Goal: Task Accomplishment & Management: Use online tool/utility

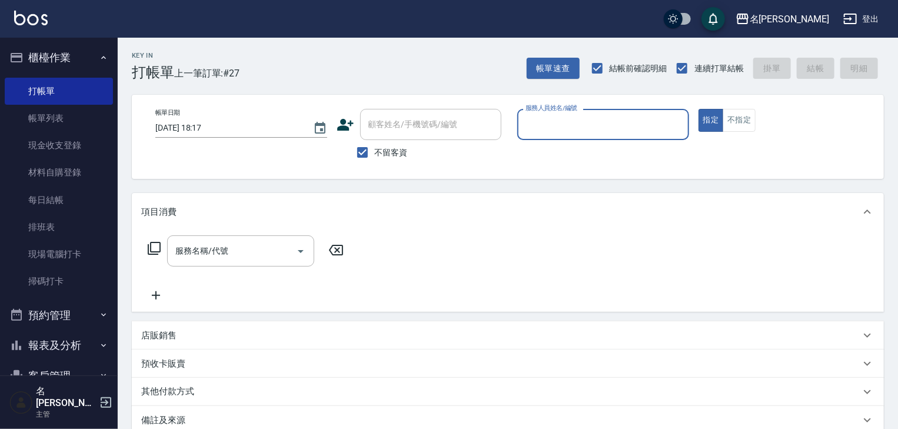
click at [656, 136] on div "服務人員姓名/編號" at bounding box center [603, 124] width 172 height 31
type input "[PERSON_NAME]-06"
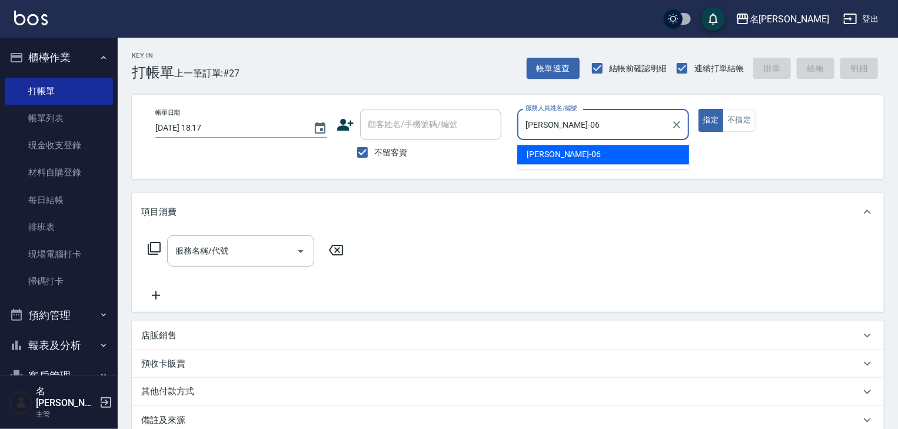
type button "true"
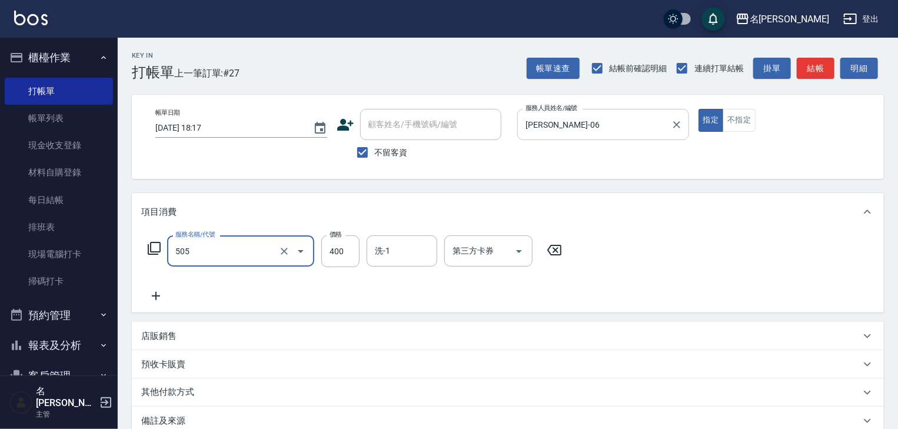
type input "洗髮(505)"
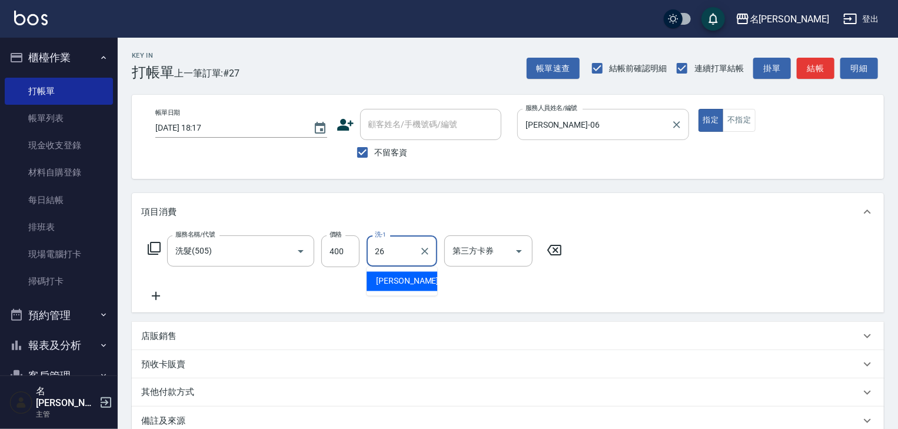
type input "[PERSON_NAME]筑-26"
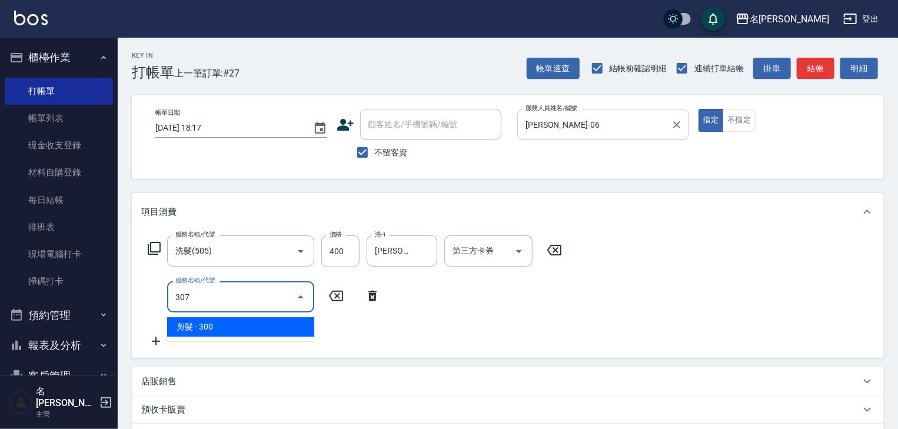
type input "剪髮(307)"
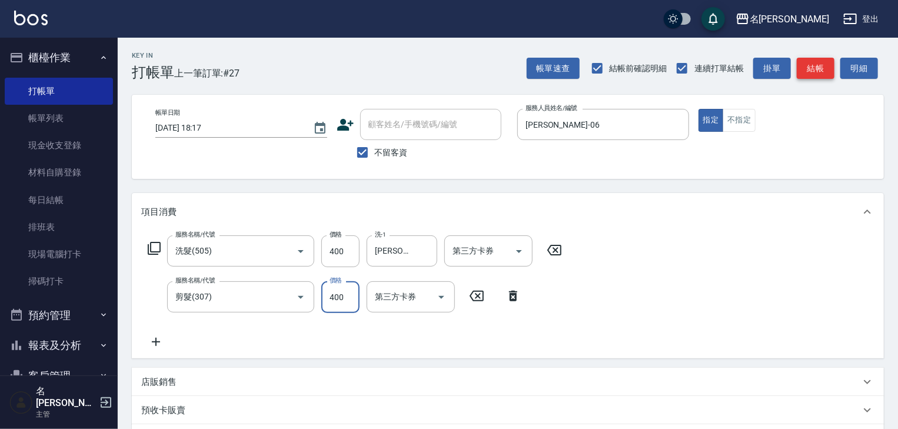
type input "400"
click at [828, 66] on button "結帳" at bounding box center [815, 69] width 38 height 22
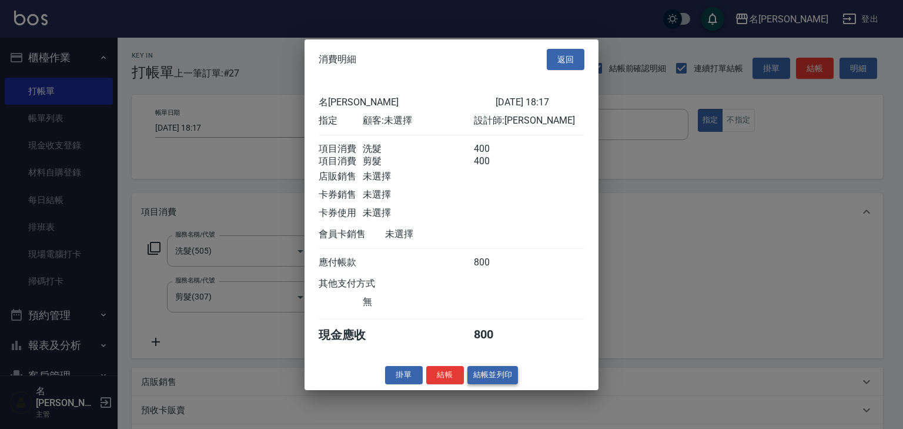
click at [498, 376] on button "結帳並列印" at bounding box center [493, 375] width 51 height 18
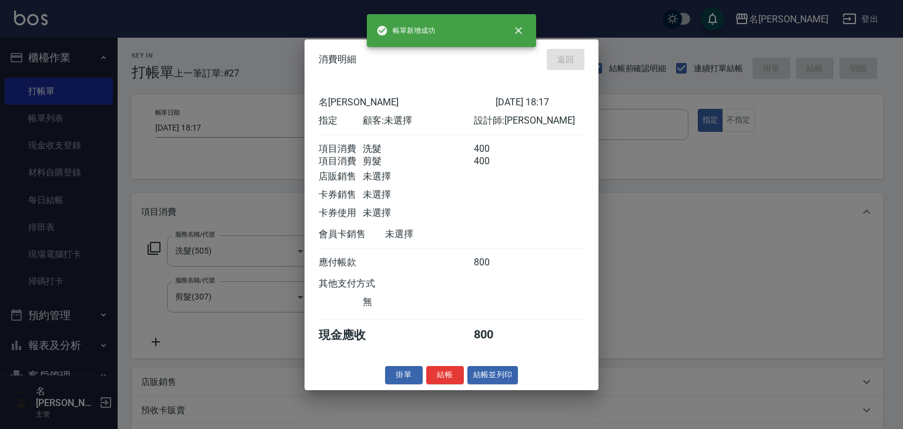
type input "[DATE] 19:05"
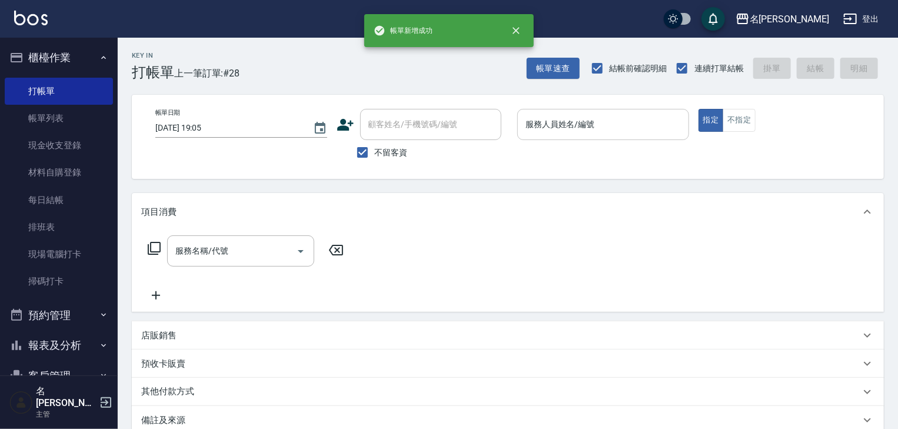
click at [649, 124] on input "服務人員姓名/編號" at bounding box center [602, 124] width 161 height 21
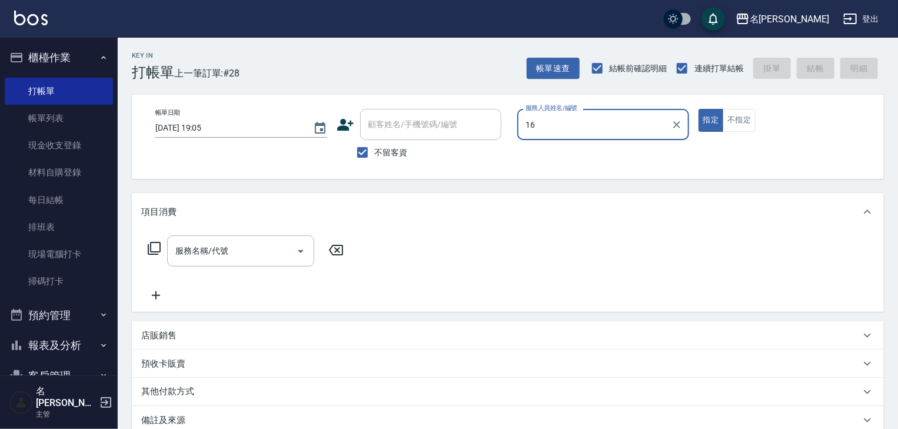
type input "意如-16"
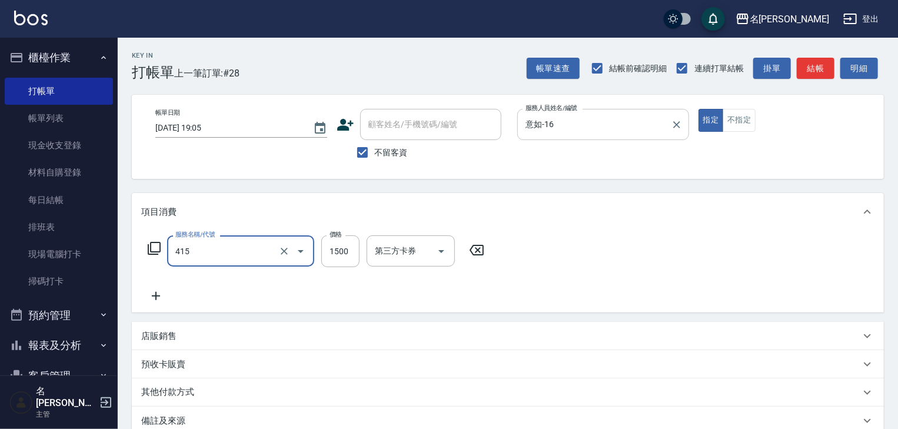
type input "染髮1500↑(415)"
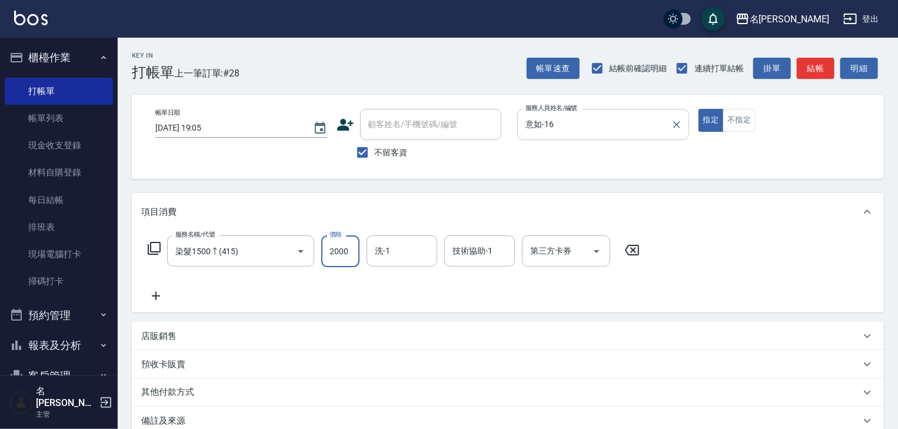
type input "2000"
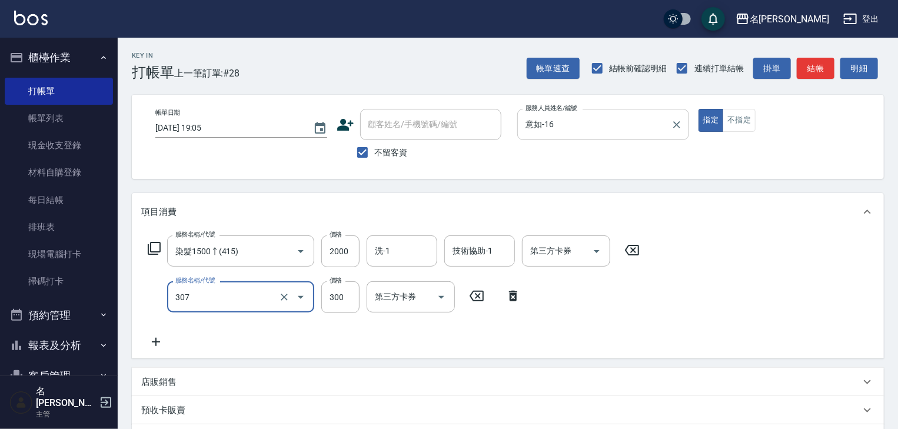
type input "剪髮(307)"
type input "2000"
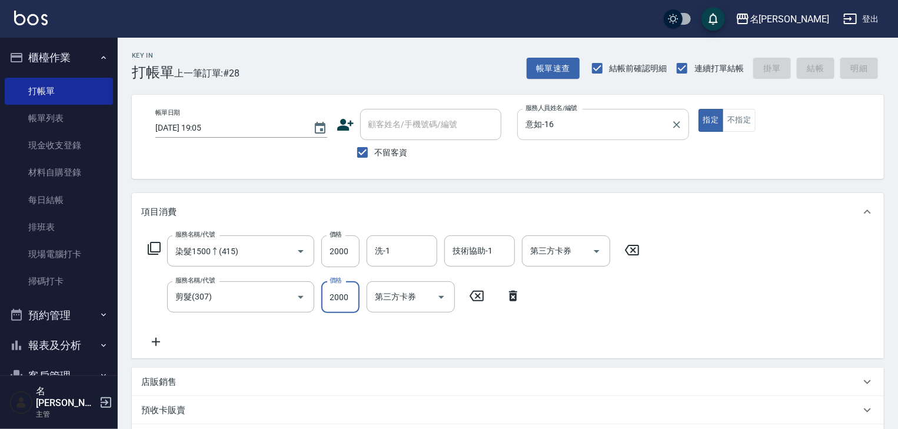
type input "[DATE] 19:27"
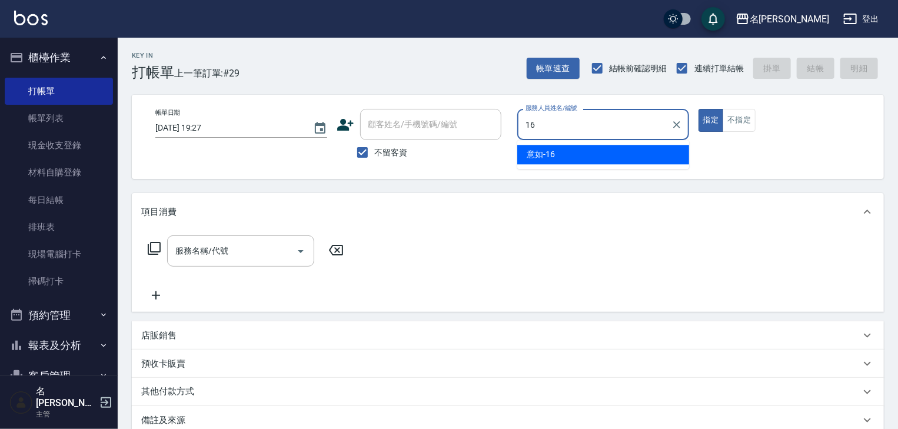
type input "意如-16"
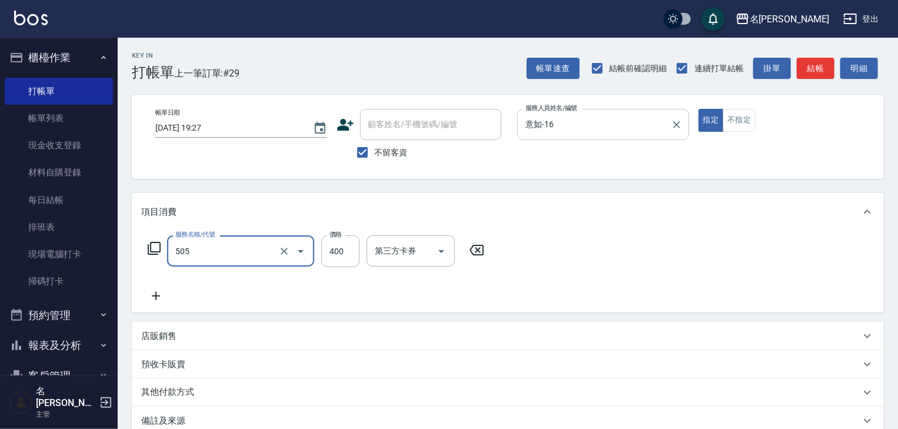
type input "洗髮(505)"
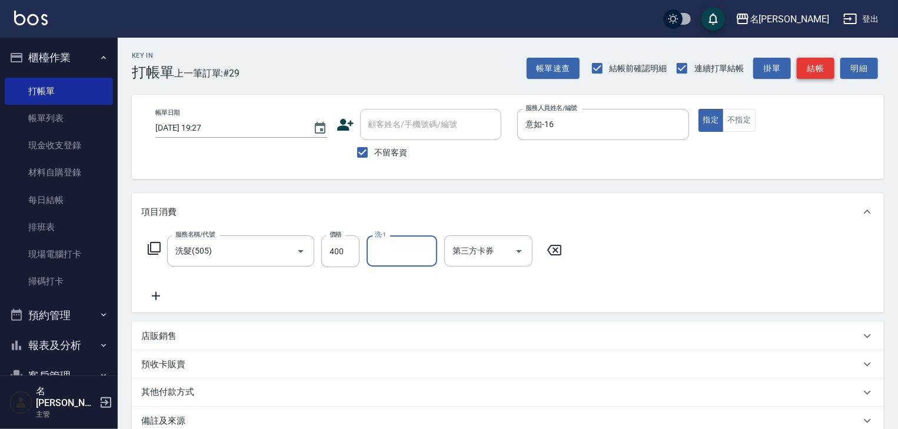
click at [816, 68] on button "結帳" at bounding box center [815, 69] width 38 height 22
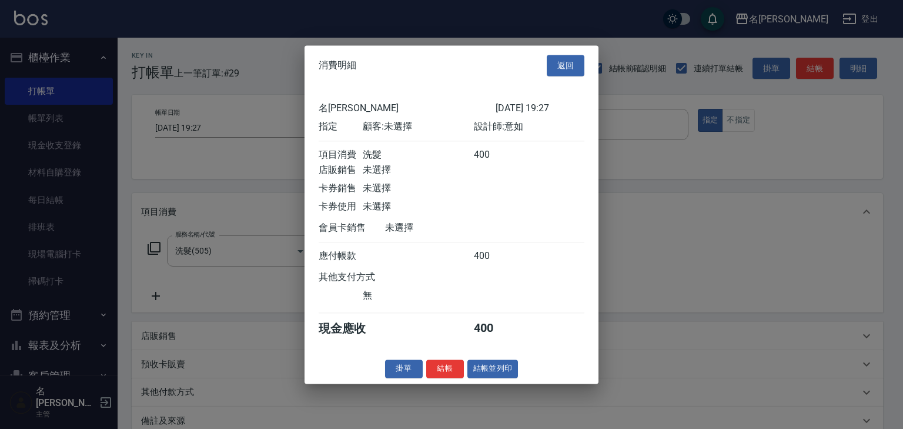
click at [501, 373] on button "結帳並列印" at bounding box center [493, 368] width 51 height 18
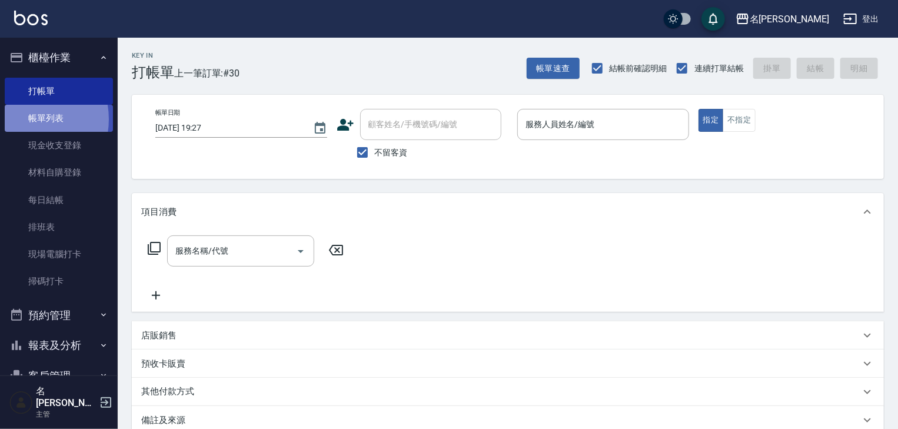
click at [26, 119] on link "帳單列表" at bounding box center [59, 118] width 108 height 27
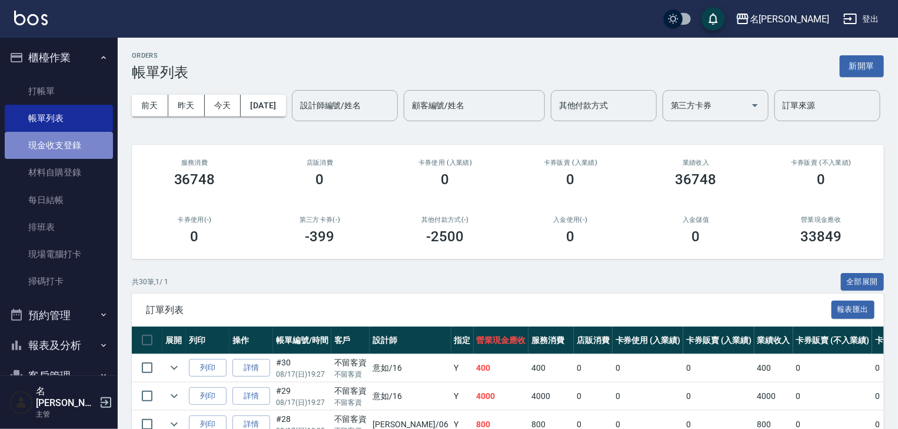
click at [59, 137] on link "現金收支登錄" at bounding box center [59, 145] width 108 height 27
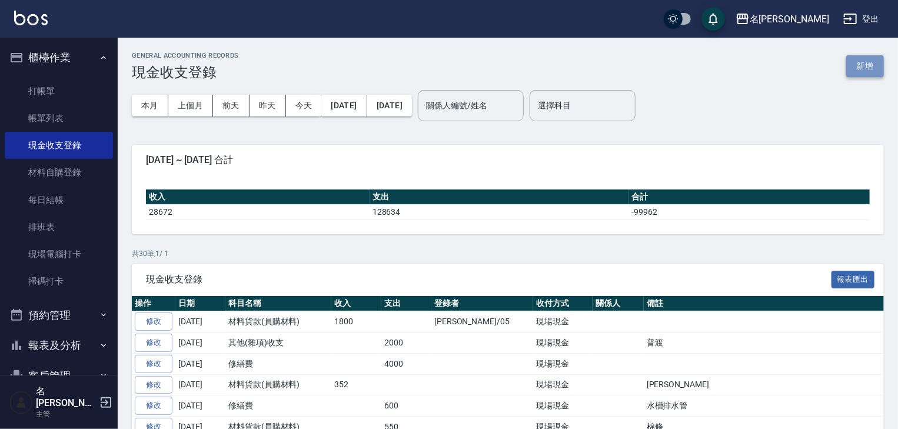
click at [852, 60] on button "新增" at bounding box center [865, 66] width 38 height 22
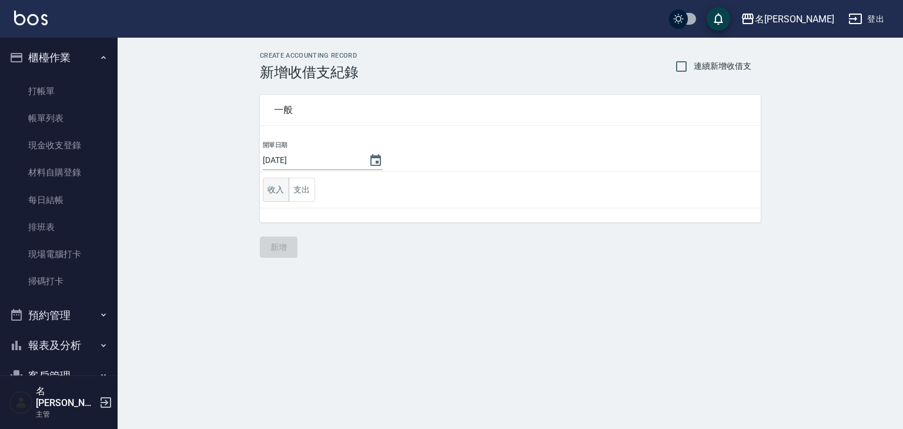
click at [267, 197] on button "收入" at bounding box center [276, 190] width 26 height 24
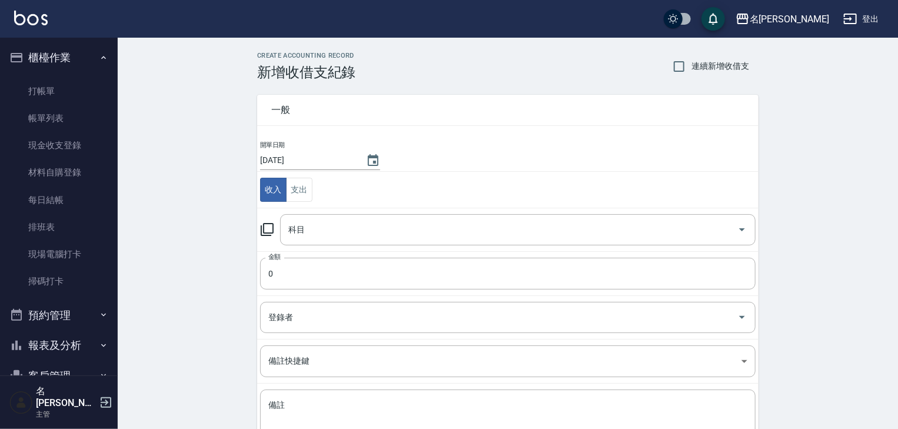
click at [266, 224] on icon at bounding box center [267, 229] width 14 height 14
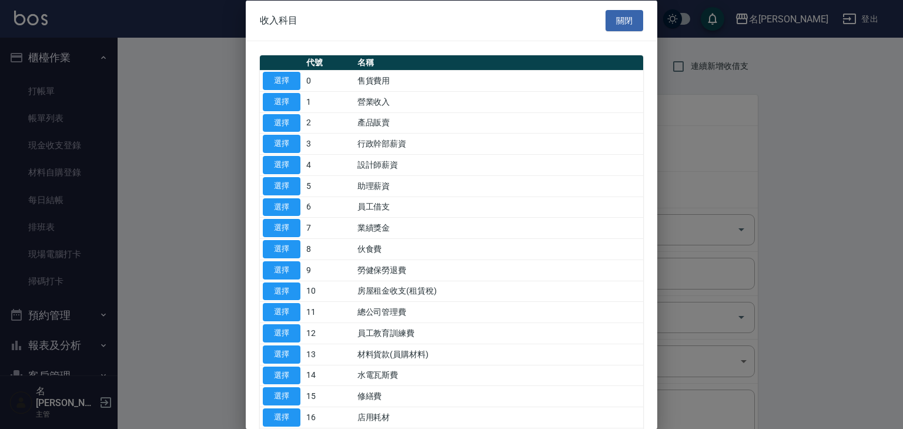
click at [296, 343] on td "選擇" at bounding box center [282, 353] width 44 height 21
click at [288, 351] on button "選擇" at bounding box center [282, 354] width 38 height 18
type input "13 材料貨款(員購材料)"
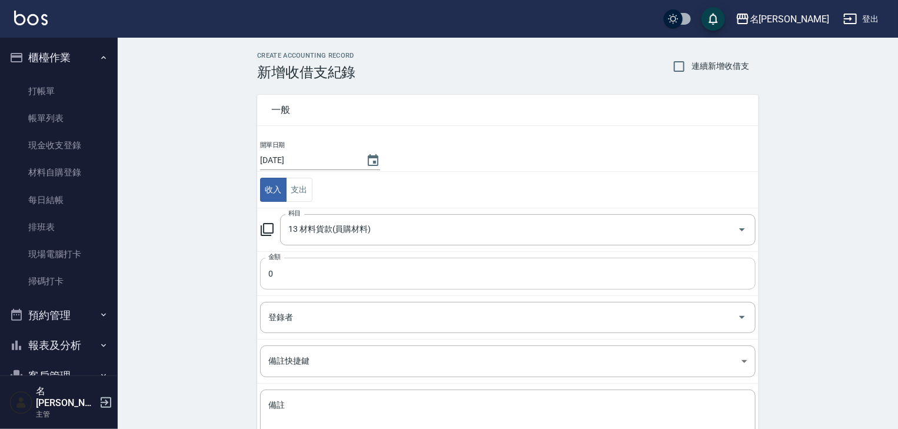
click at [313, 261] on input "0" at bounding box center [507, 274] width 495 height 32
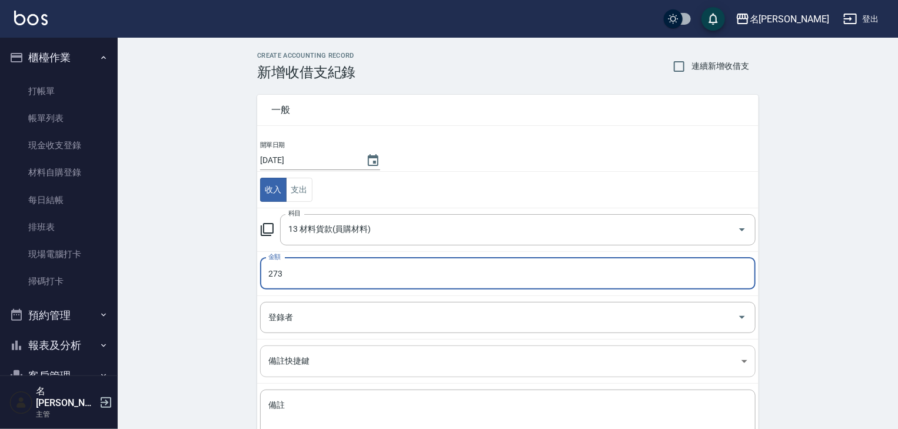
scroll to position [89, 0]
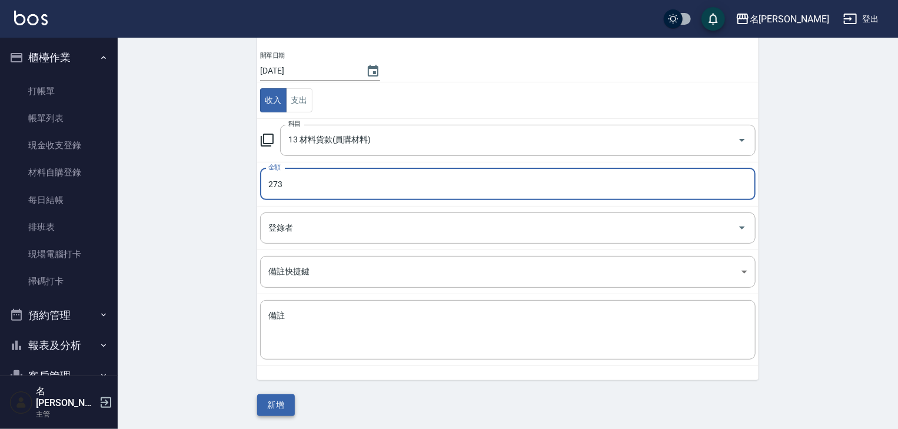
type input "273"
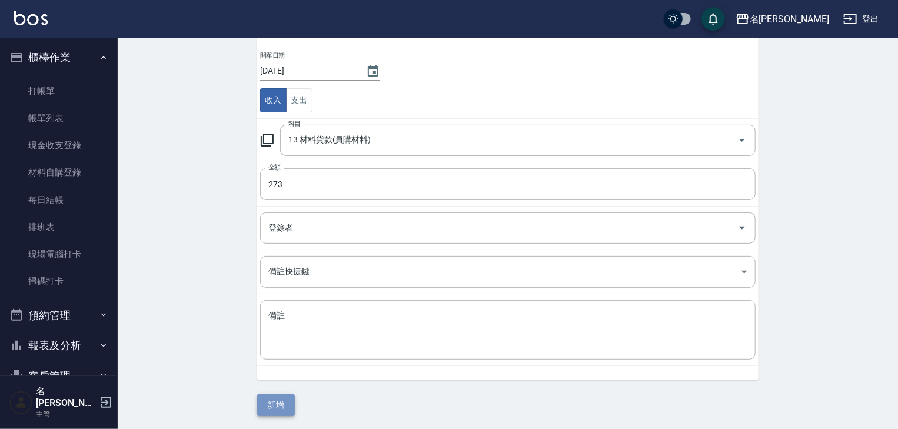
click at [289, 405] on button "新增" at bounding box center [276, 405] width 38 height 22
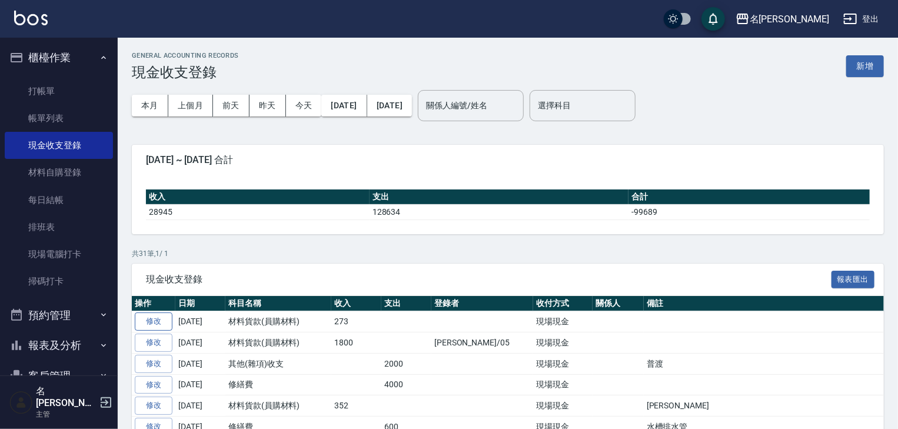
click at [151, 321] on link "修改" at bounding box center [154, 321] width 38 height 18
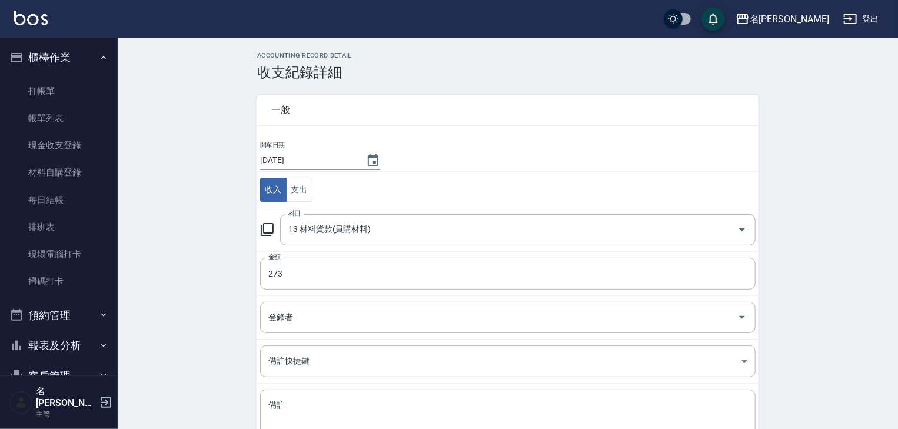
scroll to position [75, 0]
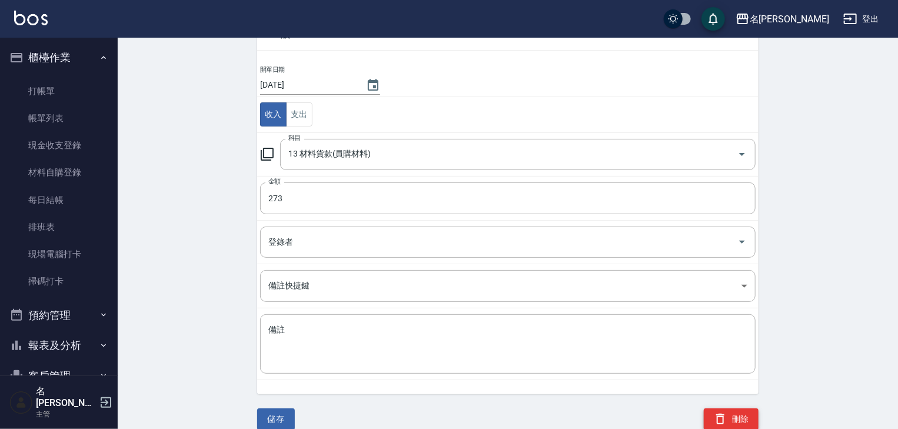
click at [728, 419] on button "刪除" at bounding box center [730, 419] width 55 height 22
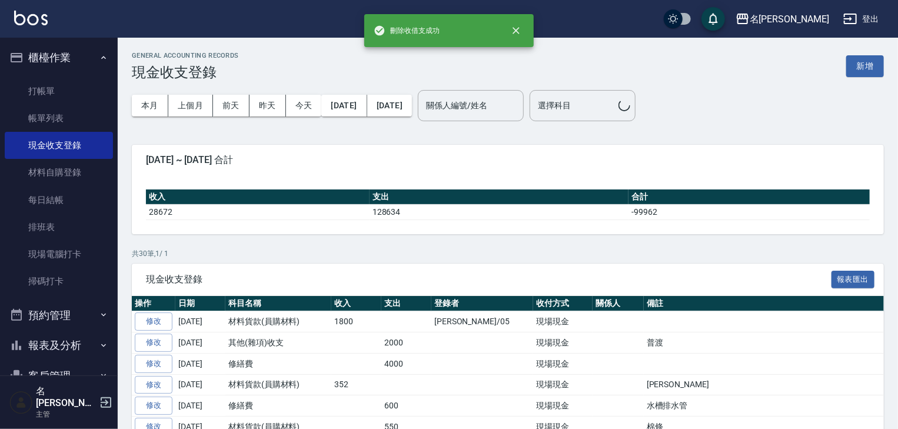
click at [859, 81] on div "本月 上個月 [DATE] [DATE] [DATE] [DATE] [DATE] 關係人編號/姓名 關係人編號/姓名 選擇科目 選擇科目" at bounding box center [508, 106] width 752 height 50
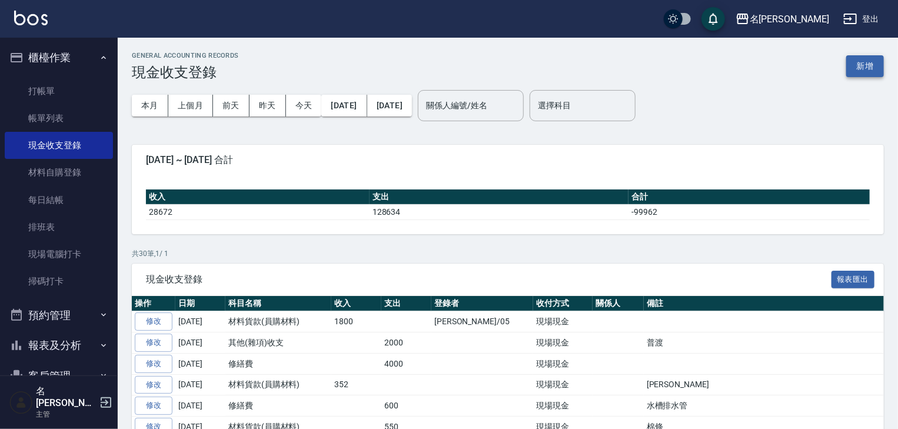
click at [868, 61] on button "新增" at bounding box center [865, 66] width 38 height 22
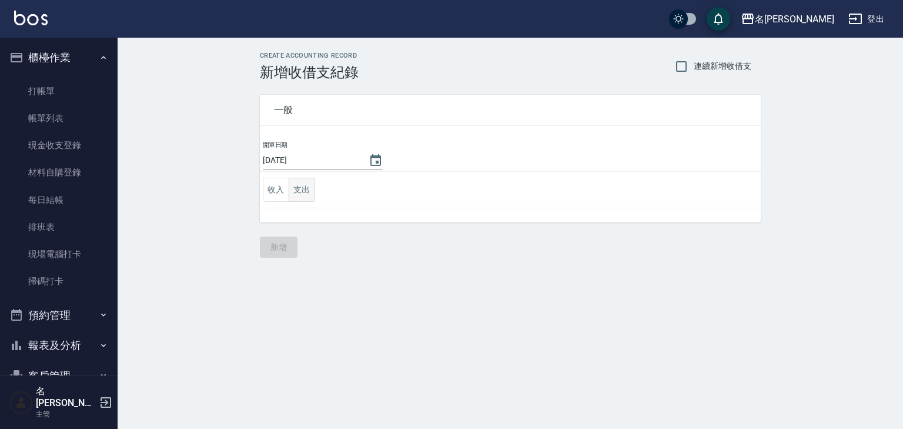
click at [310, 191] on button "支出" at bounding box center [302, 190] width 26 height 24
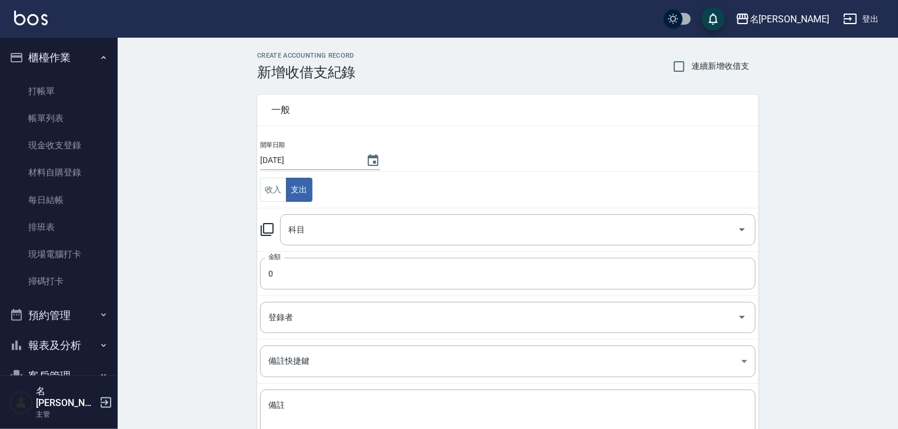
click at [269, 226] on icon at bounding box center [267, 229] width 14 height 14
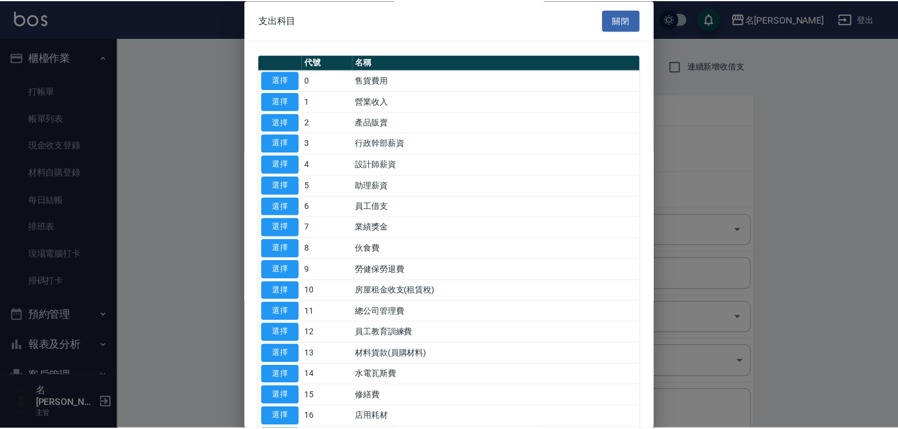
scroll to position [125, 0]
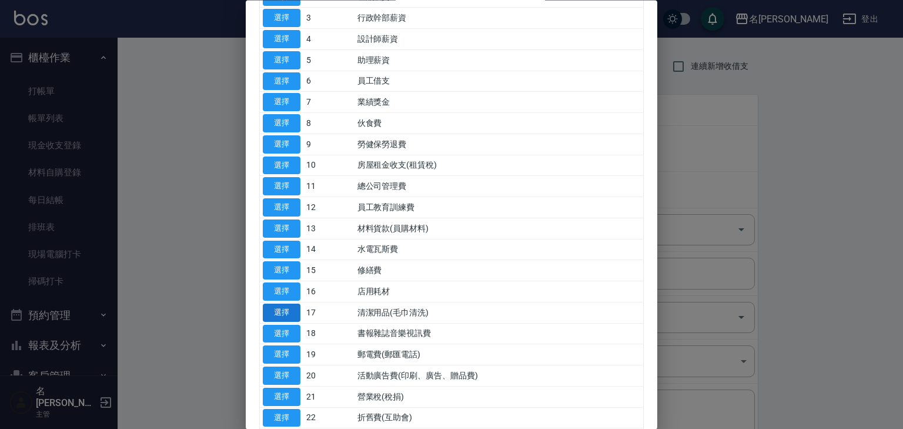
click at [283, 315] on button "選擇" at bounding box center [282, 312] width 38 height 18
type input "17 清潔用品(毛巾清洗)"
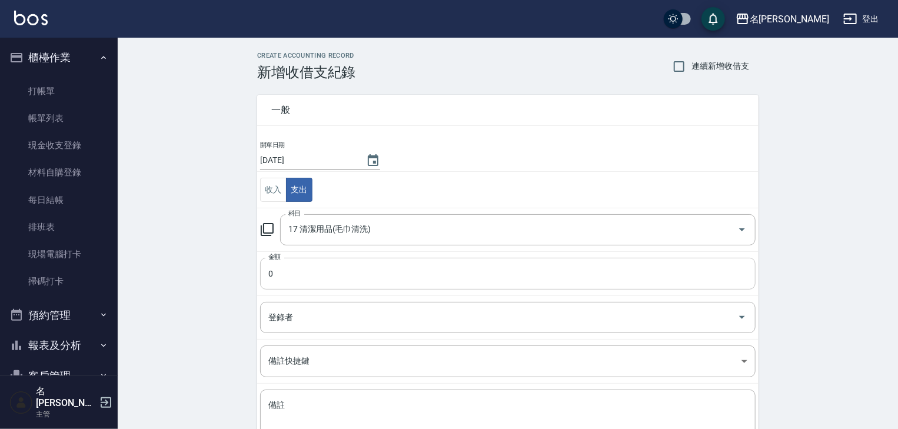
click at [295, 285] on input "0" at bounding box center [507, 274] width 495 height 32
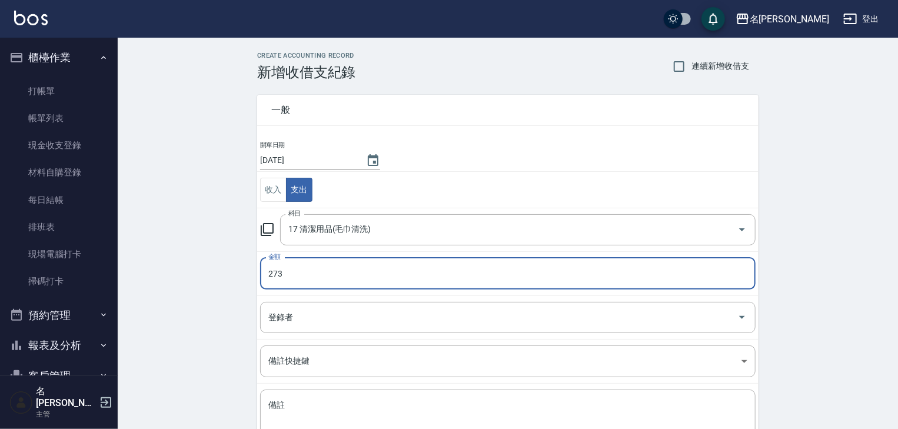
scroll to position [89, 0]
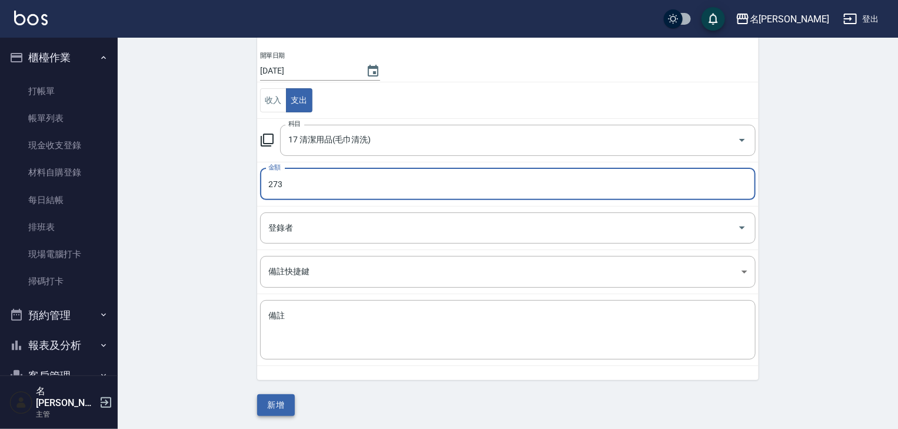
type input "273"
click at [282, 406] on button "新增" at bounding box center [276, 405] width 38 height 22
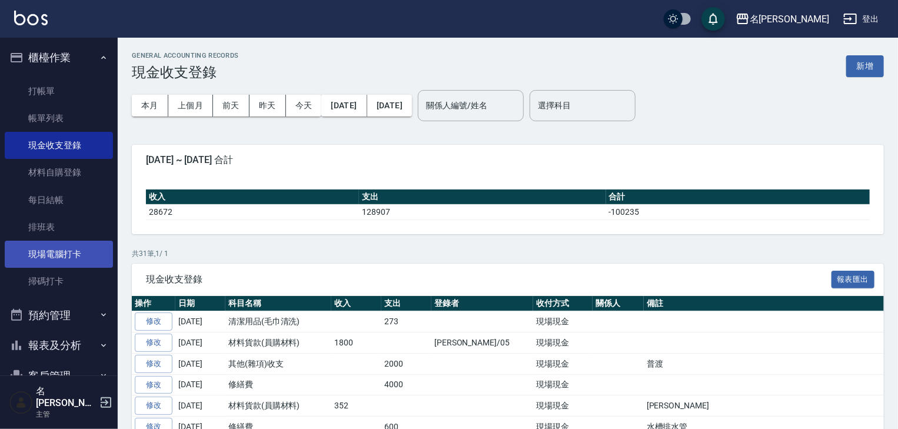
scroll to position [109, 0]
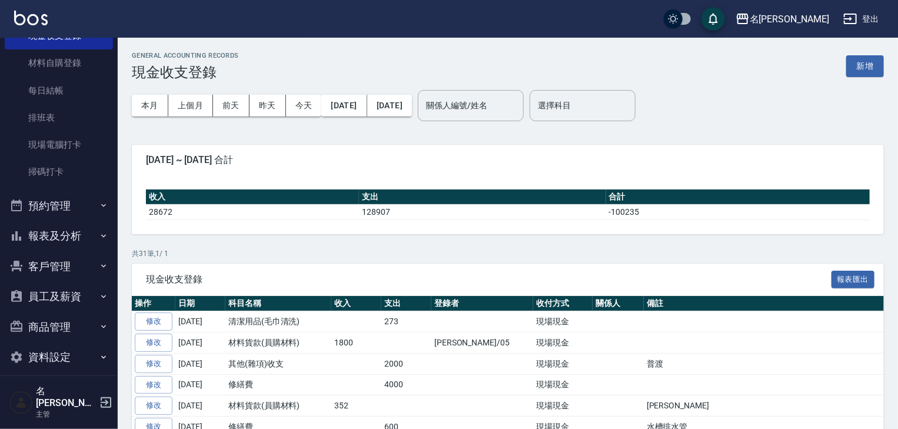
click at [58, 241] on button "報表及分析" at bounding box center [59, 236] width 108 height 31
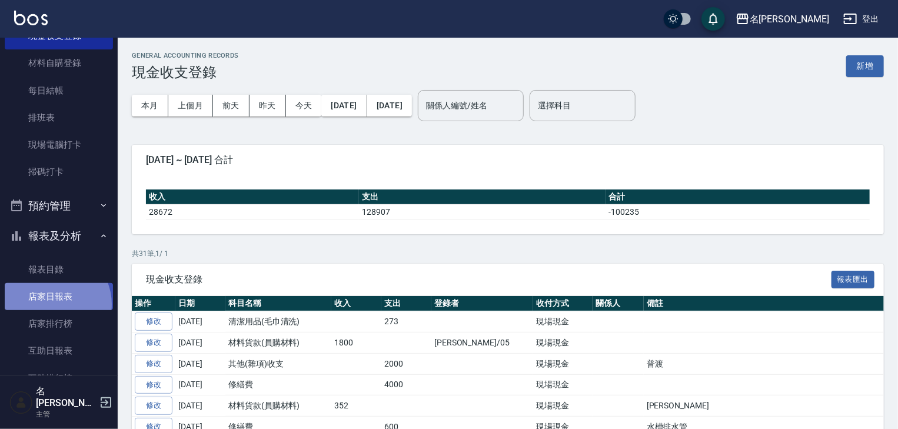
click at [52, 303] on link "店家日報表" at bounding box center [59, 296] width 108 height 27
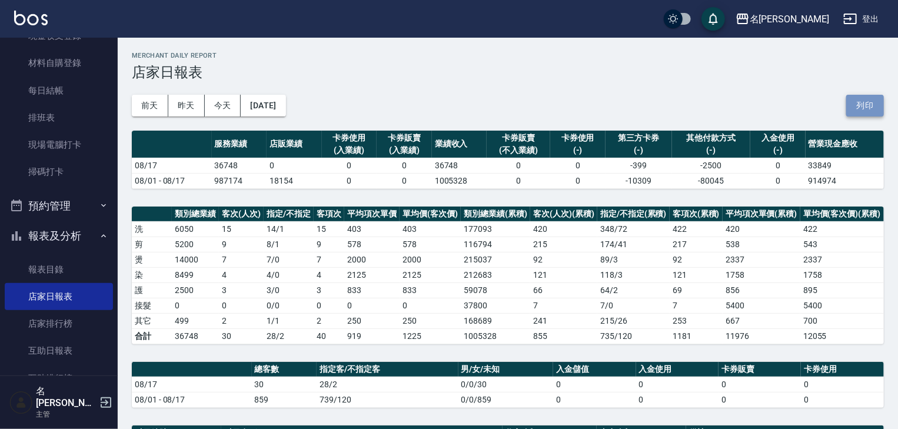
click at [875, 110] on button "列印" at bounding box center [865, 106] width 38 height 22
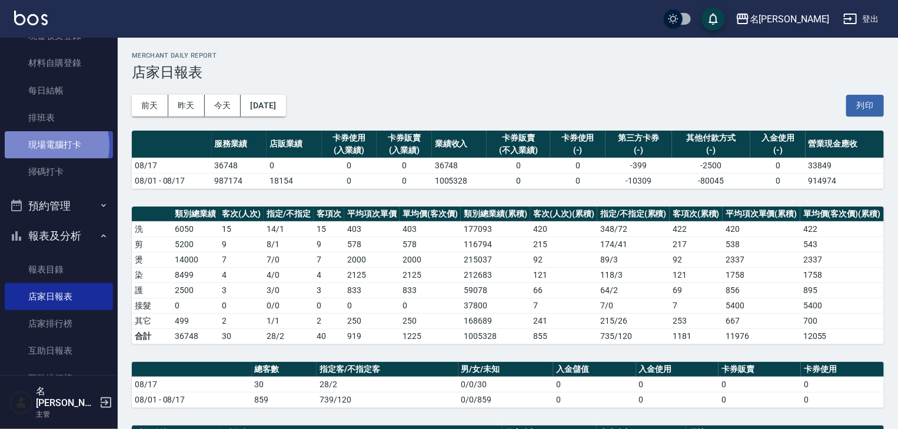
click at [46, 158] on link "現場電腦打卡" at bounding box center [59, 144] width 108 height 27
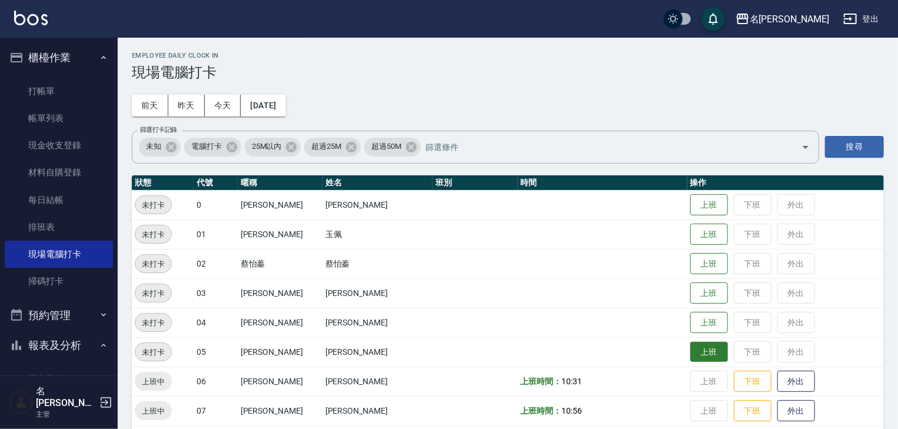
scroll to position [125, 0]
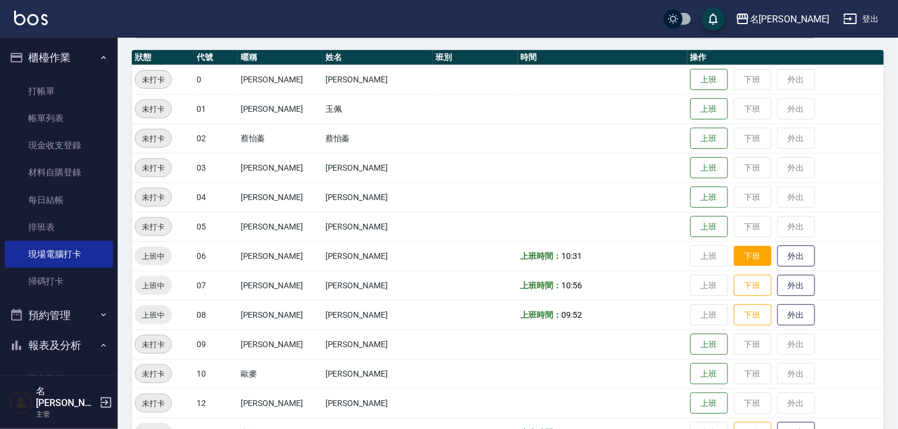
click at [733, 258] on button "下班" at bounding box center [752, 256] width 38 height 21
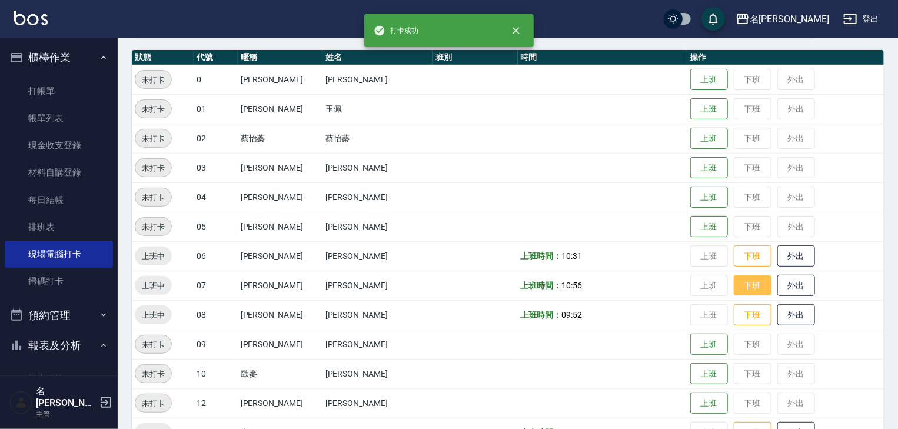
click at [738, 283] on button "下班" at bounding box center [752, 285] width 38 height 21
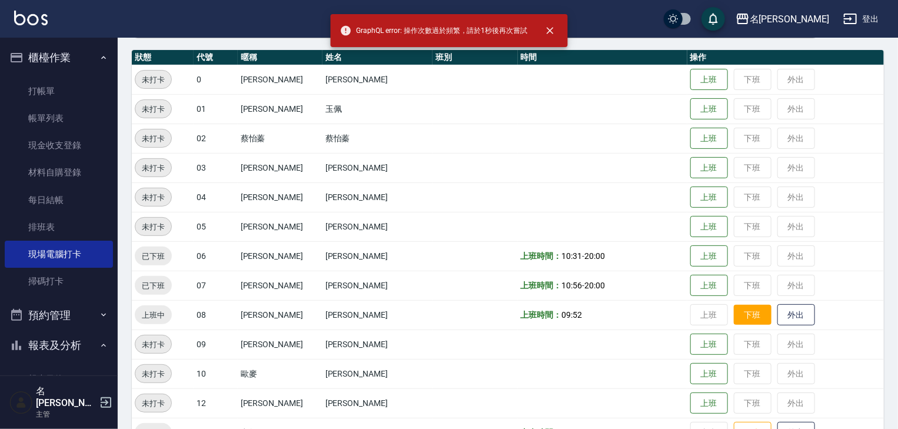
click at [743, 316] on button "下班" at bounding box center [752, 315] width 38 height 21
click at [743, 319] on button "下班" at bounding box center [752, 315] width 38 height 21
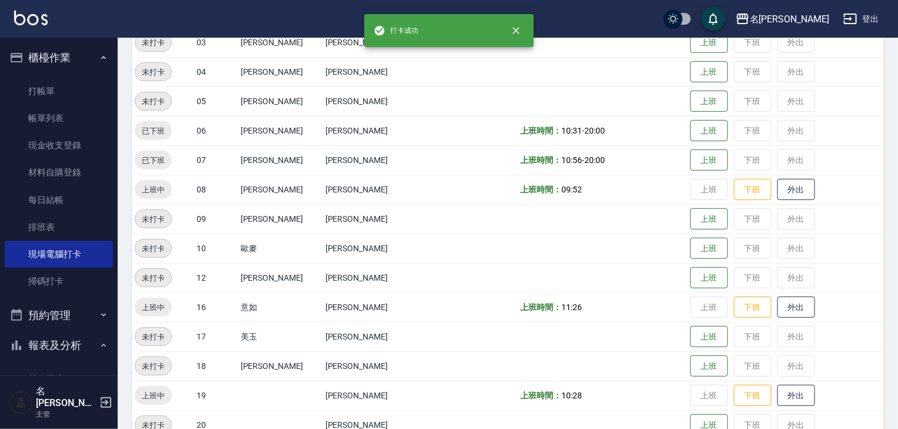
scroll to position [313, 0]
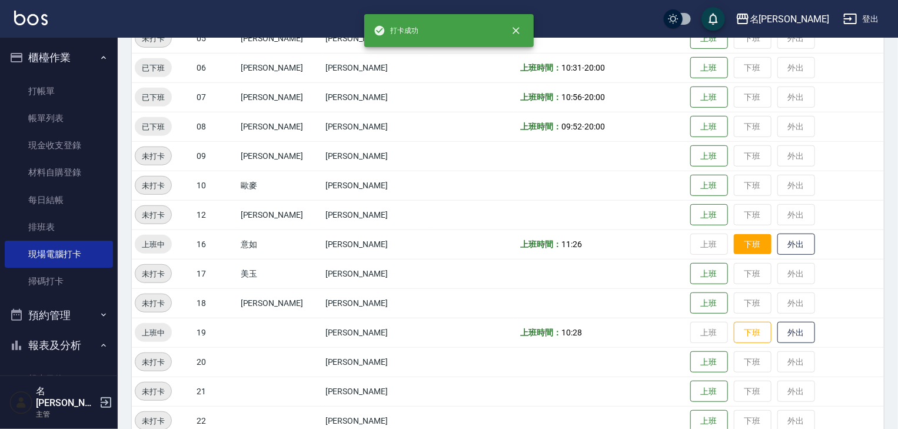
click at [738, 235] on button "下班" at bounding box center [752, 244] width 38 height 21
click at [739, 329] on button "下班" at bounding box center [752, 332] width 38 height 21
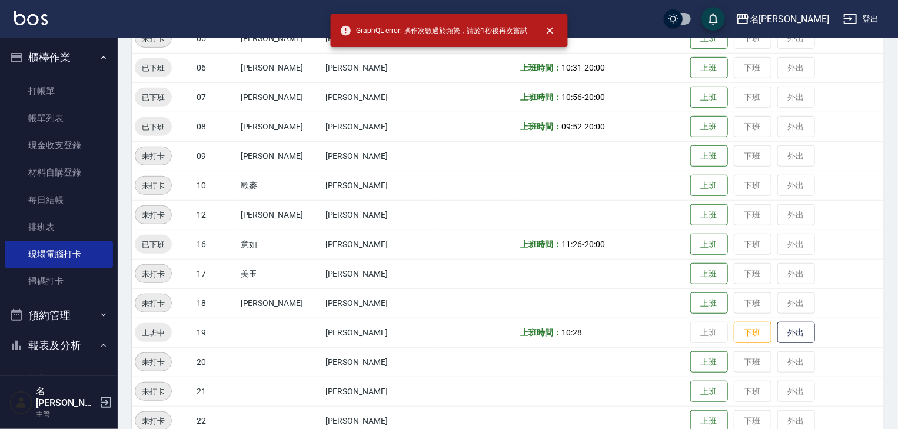
scroll to position [502, 0]
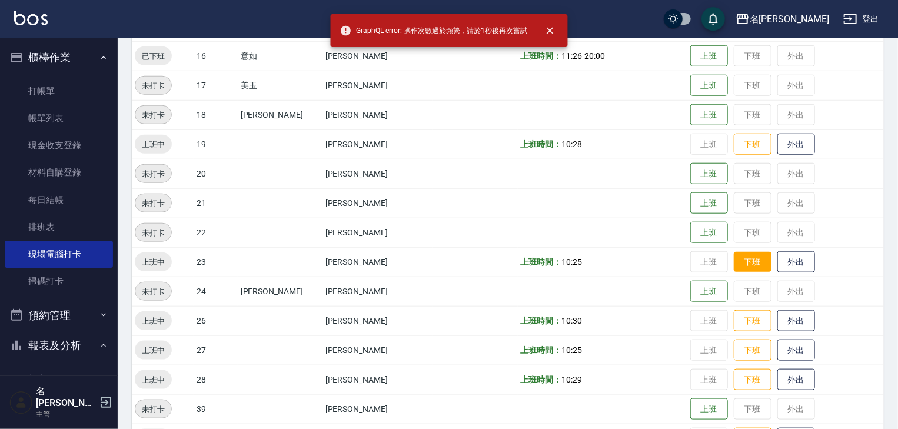
click at [738, 263] on button "下班" at bounding box center [752, 262] width 38 height 21
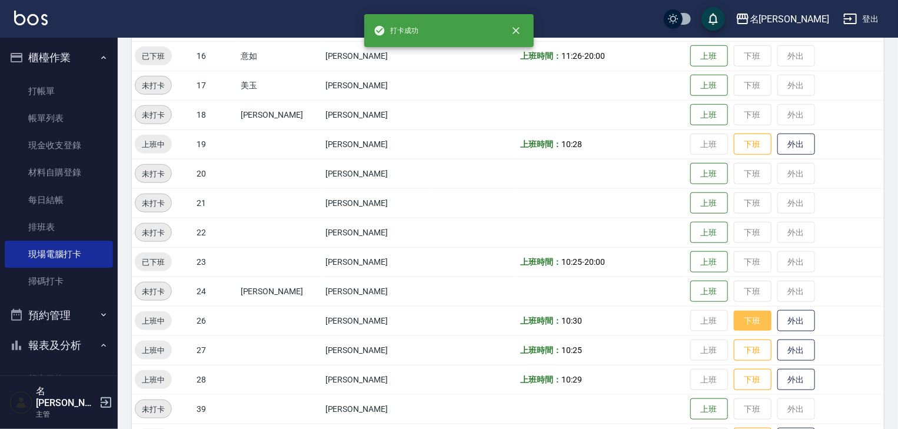
click at [741, 323] on button "下班" at bounding box center [752, 321] width 38 height 21
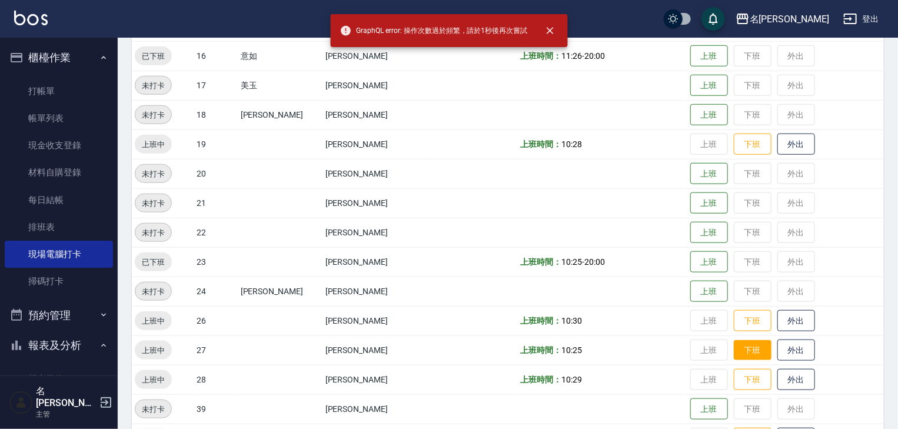
click at [736, 346] on button "下班" at bounding box center [752, 350] width 38 height 21
click at [738, 376] on button "下班" at bounding box center [752, 379] width 38 height 21
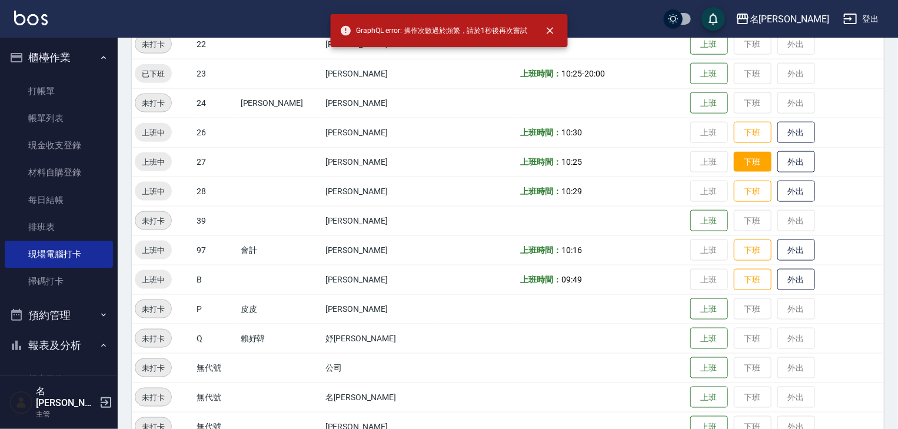
click at [746, 158] on button "下班" at bounding box center [752, 162] width 38 height 21
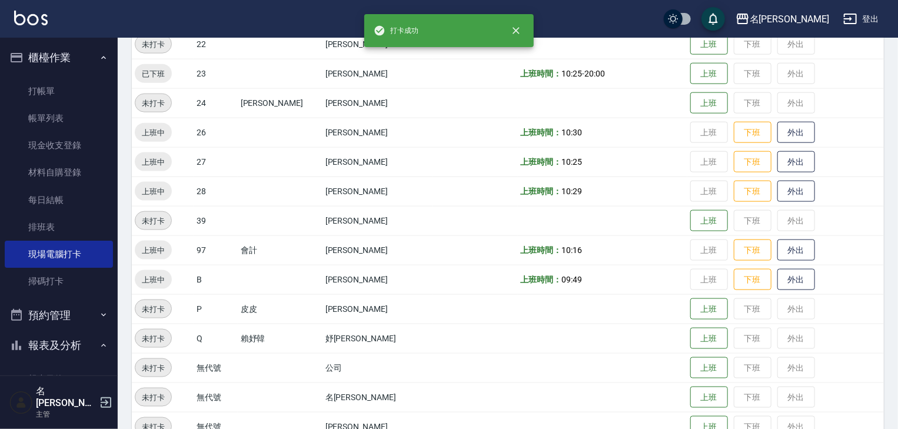
click at [738, 118] on td "上班 下班 外出" at bounding box center [785, 132] width 196 height 29
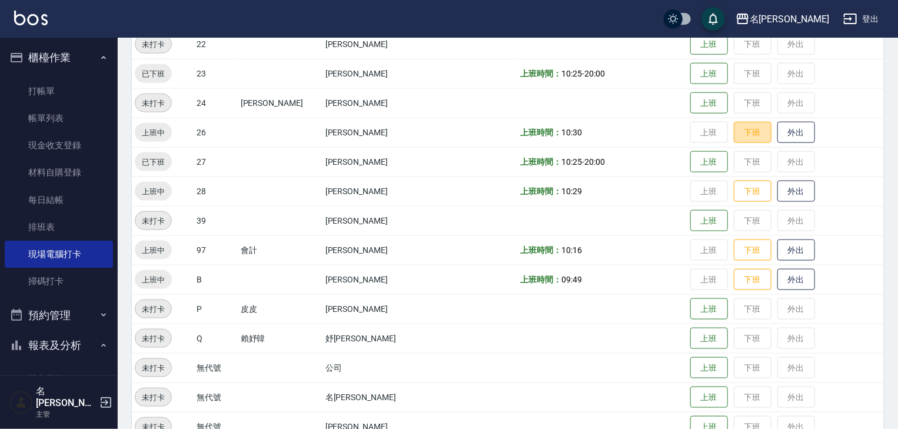
drag, startPoint x: 736, startPoint y: 130, endPoint x: 737, endPoint y: 161, distance: 31.2
click at [736, 122] on button "下班" at bounding box center [752, 133] width 38 height 22
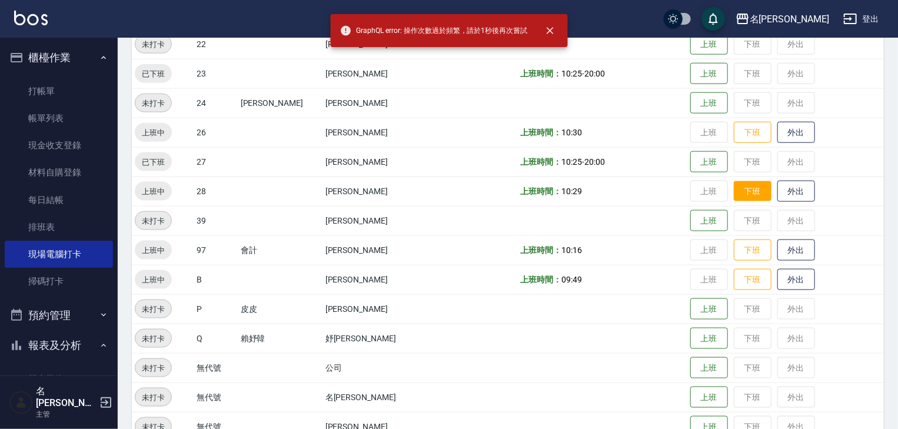
click at [733, 192] on button "下班" at bounding box center [752, 191] width 38 height 21
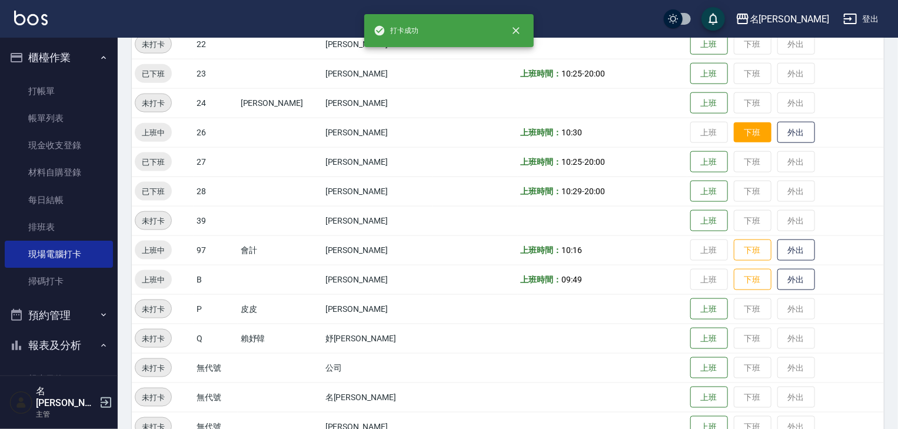
click at [751, 129] on button "下班" at bounding box center [752, 132] width 38 height 21
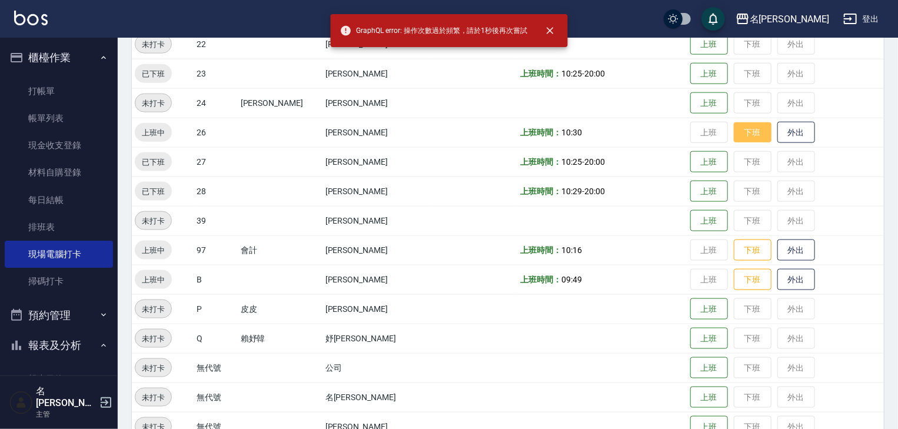
click at [742, 134] on button "下班" at bounding box center [752, 132] width 38 height 21
click at [548, 32] on icon "close" at bounding box center [549, 30] width 7 height 7
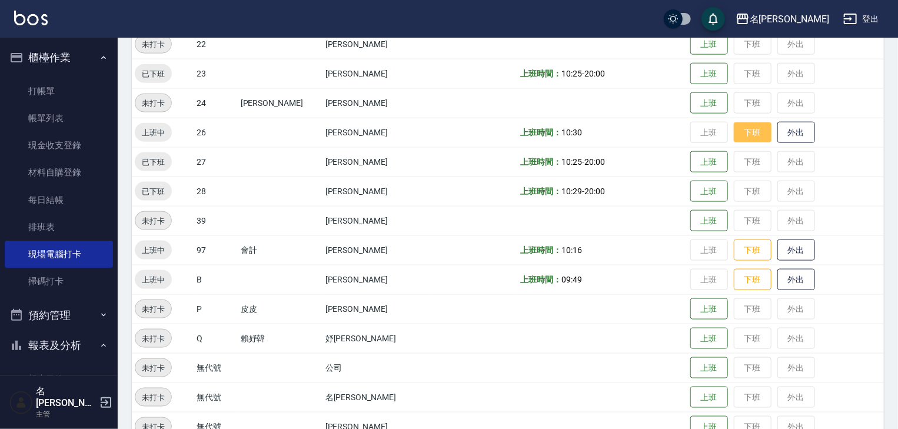
click at [748, 130] on button "下班" at bounding box center [752, 132] width 38 height 21
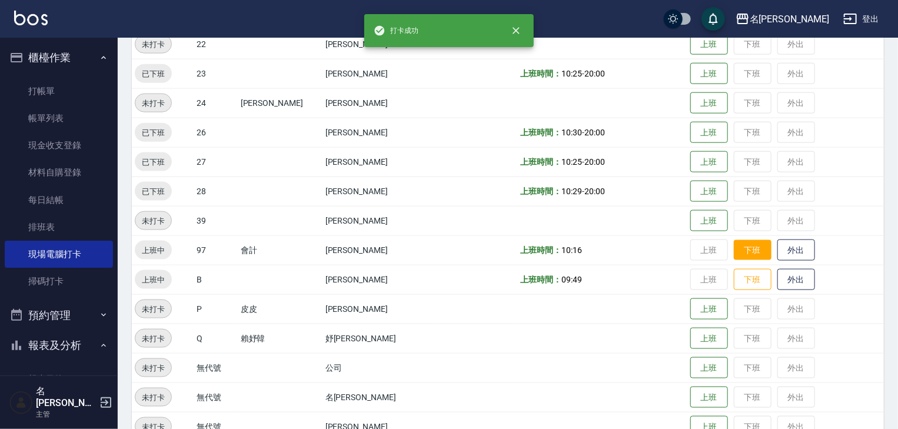
click at [736, 256] on button "下班" at bounding box center [752, 250] width 38 height 21
click at [744, 282] on button "下班" at bounding box center [752, 279] width 38 height 21
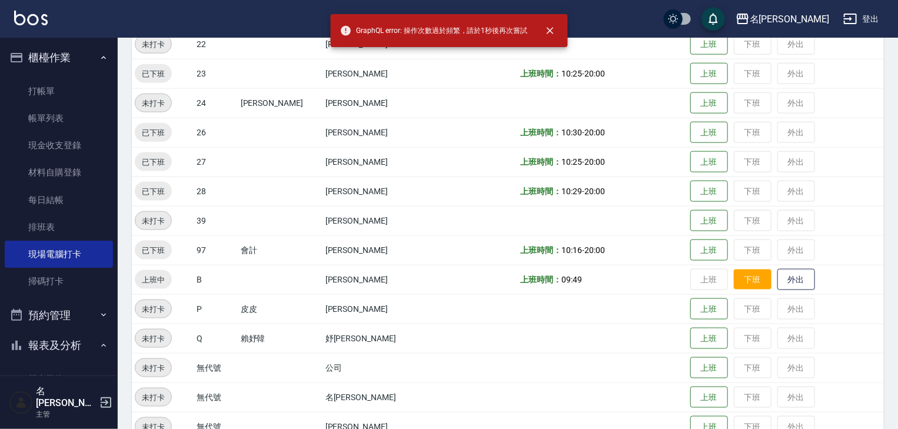
click at [733, 269] on button "下班" at bounding box center [752, 279] width 38 height 21
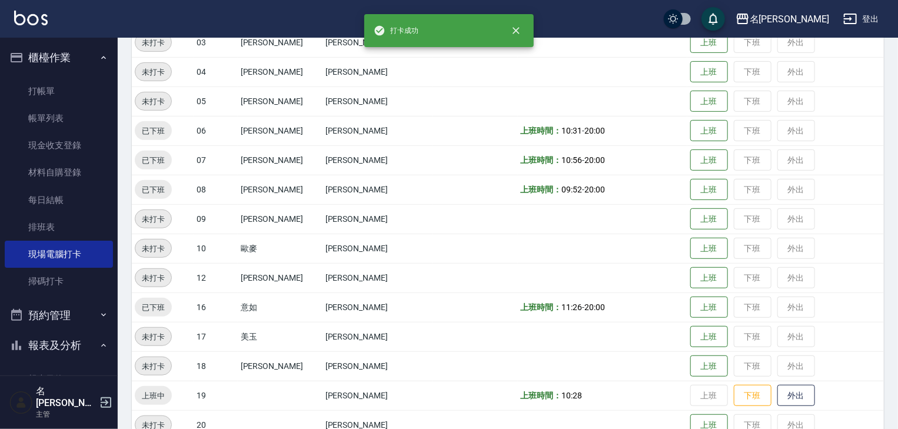
scroll to position [439, 0]
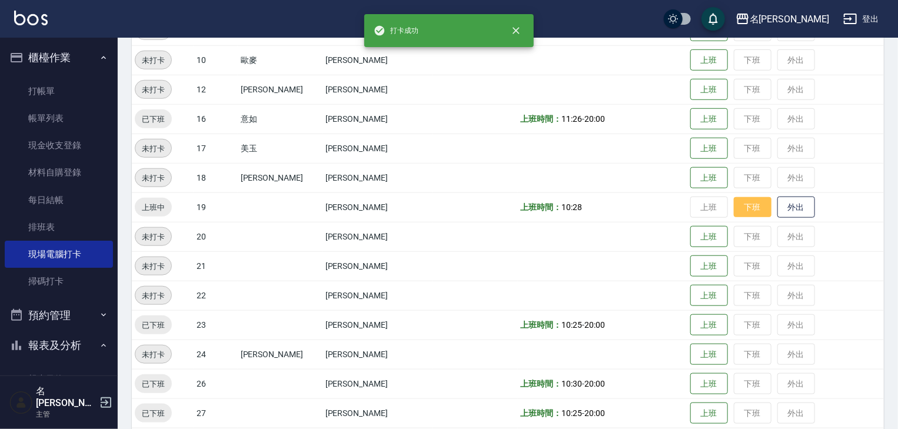
click at [733, 209] on button "下班" at bounding box center [752, 207] width 38 height 21
click at [726, 204] on td "上班 下班 外出" at bounding box center [785, 206] width 196 height 29
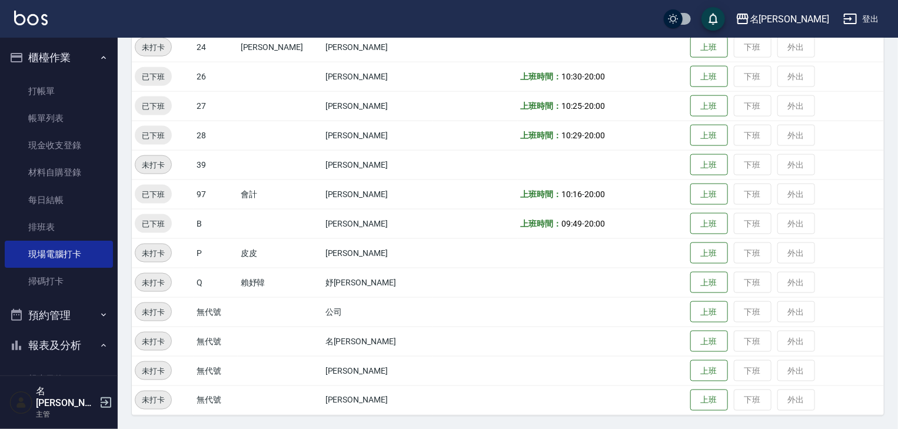
scroll to position [683, 0]
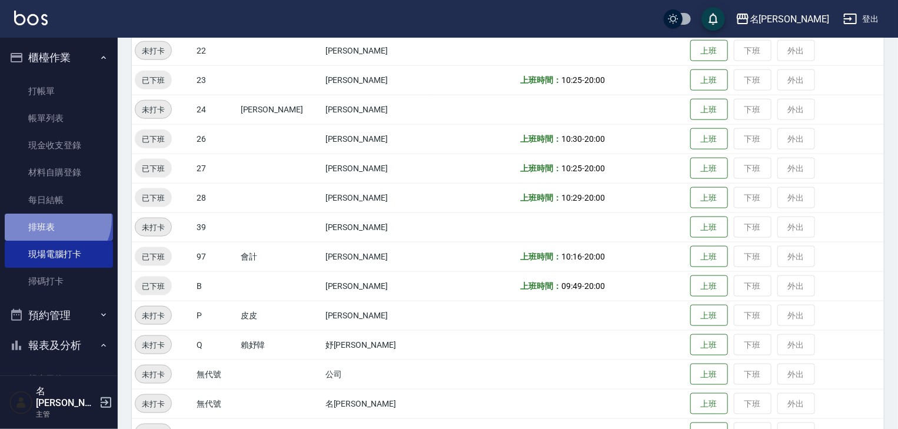
click at [53, 219] on link "排班表" at bounding box center [59, 227] width 108 height 27
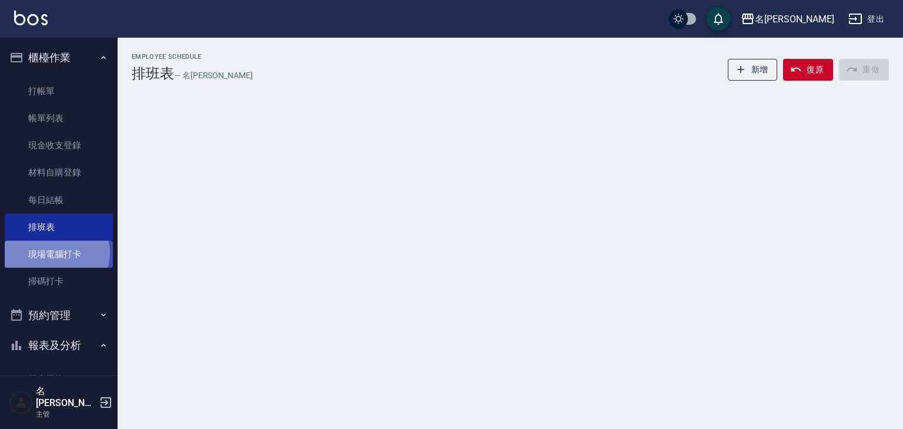
click at [56, 252] on link "現場電腦打卡" at bounding box center [59, 254] width 108 height 27
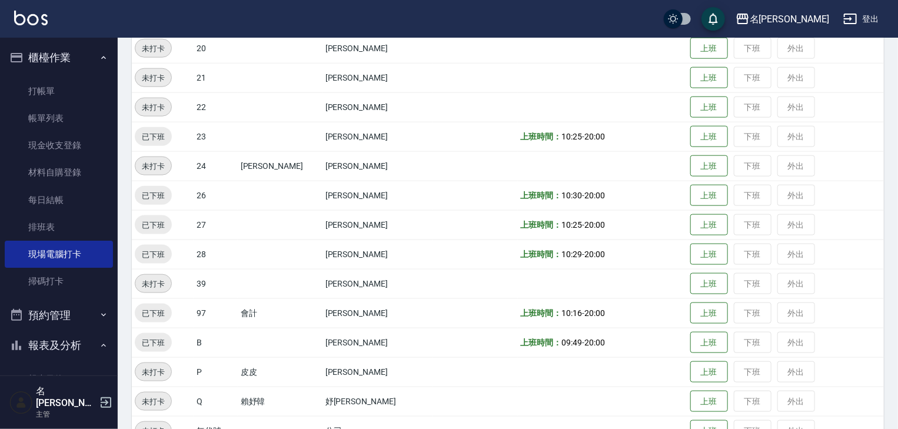
scroll to position [746, 0]
